Goal: Task Accomplishment & Management: Complete application form

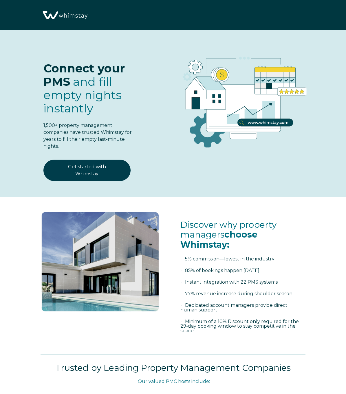
select select "US"
select select "Standard"
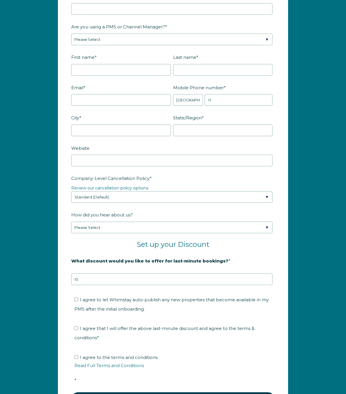
scroll to position [704, 0]
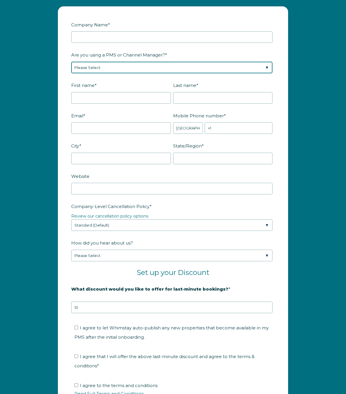
click at [153, 70] on select "Please Select Barefoot BookingPal Boost Brightside CiiRUS Escapia Guesty Hostaw…" at bounding box center [171, 68] width 201 height 12
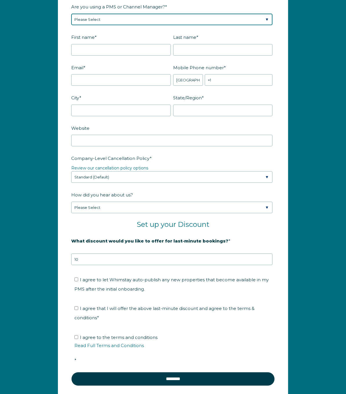
scroll to position [766, 0]
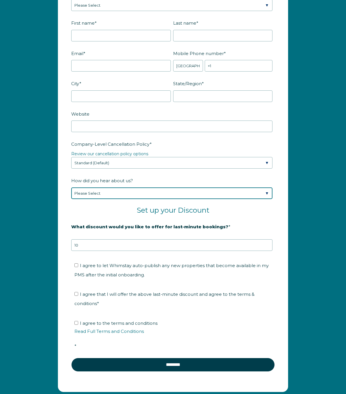
click at [111, 197] on div "How did you hear about us? Please Select Found Whimstay through a Google search…" at bounding box center [172, 186] width 203 height 23
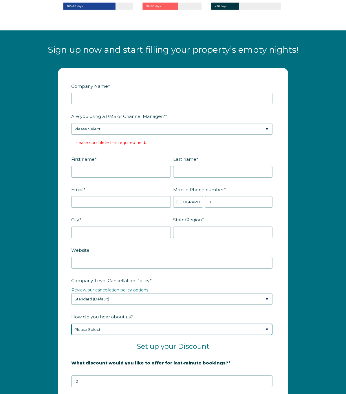
scroll to position [643, 0]
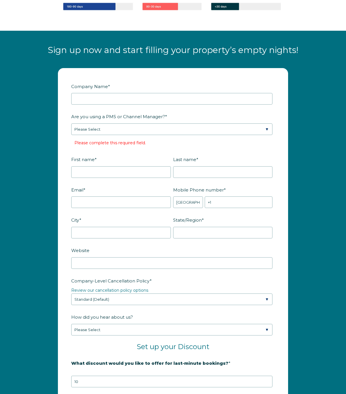
click at [35, 183] on div "Company Name * Are you using a PMS or Channel Manager? * Please Select Barefoot…" at bounding box center [173, 301] width 346 height 478
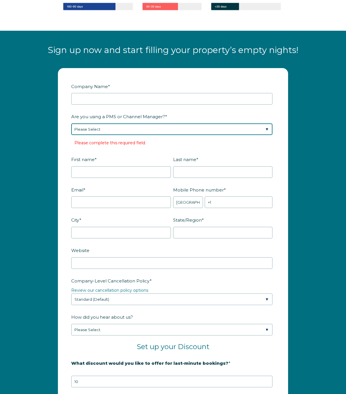
click at [95, 129] on select "Please Select Barefoot BookingPal Boost Brightside CiiRUS Escapia Guesty Hostaw…" at bounding box center [171, 129] width 201 height 12
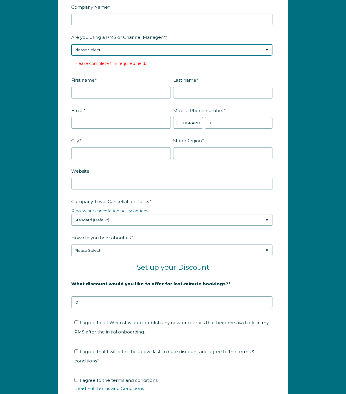
scroll to position [707, 0]
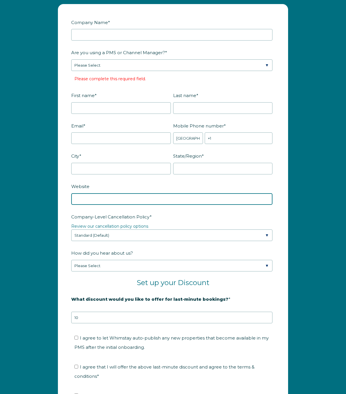
click at [91, 198] on input "Website" at bounding box center [171, 199] width 201 height 12
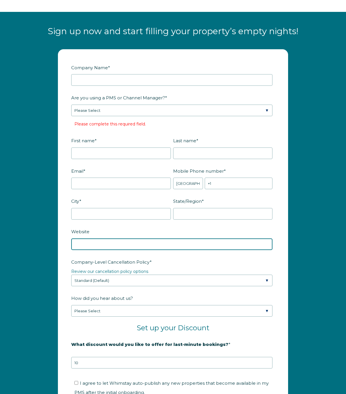
scroll to position [655, 0]
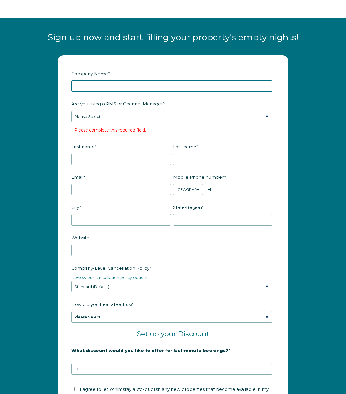
click at [123, 86] on input "Company Name *" at bounding box center [171, 86] width 201 height 12
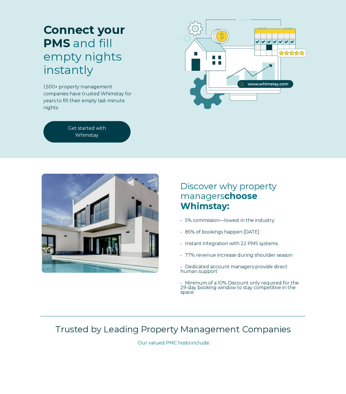
scroll to position [0, 0]
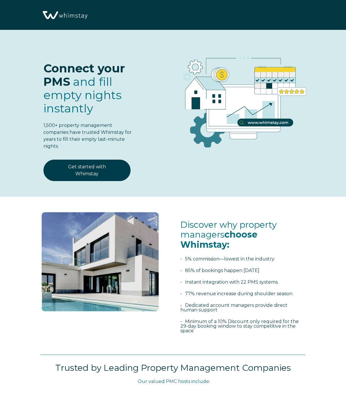
click at [238, 156] on span at bounding box center [242, 153] width 174 height 5
click at [140, 175] on div "Connect your PMS and fill empty nights instantly 1,500+ property management com…" at bounding box center [77, 114] width 131 height 146
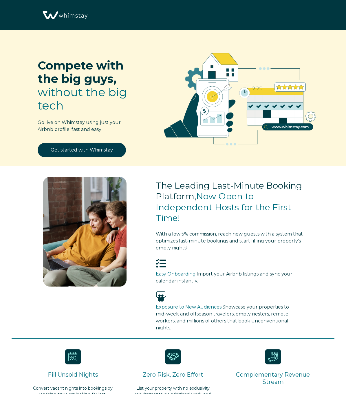
select select "US"
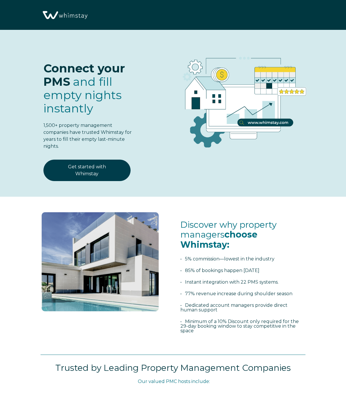
select select "US"
select select "Standard"
select select "US"
select select "Standard"
